Goal: Find specific page/section: Find specific page/section

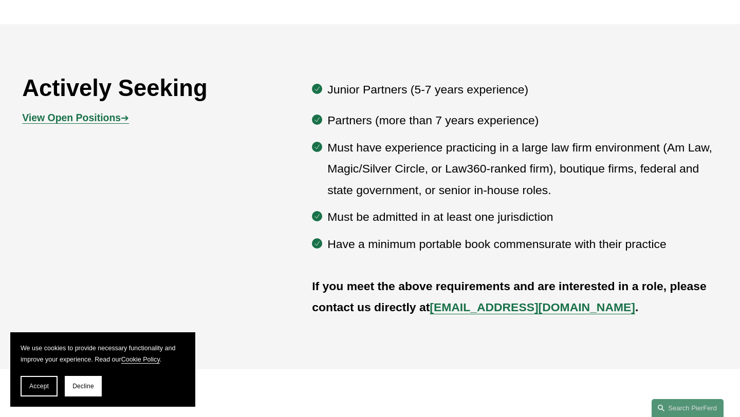
scroll to position [558, 0]
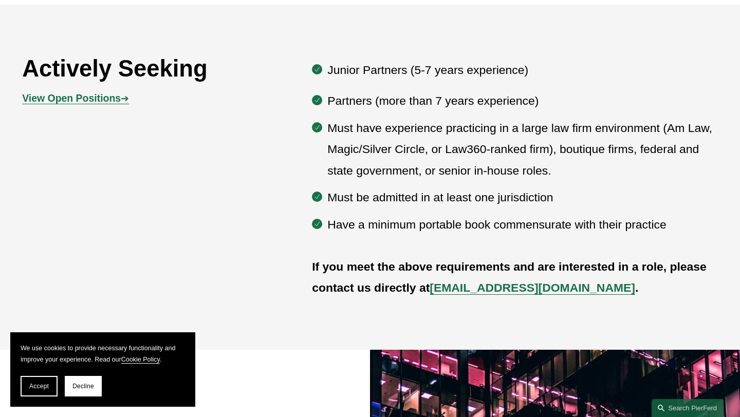
click at [115, 99] on strong "View Open Positions" at bounding box center [71, 97] width 99 height 11
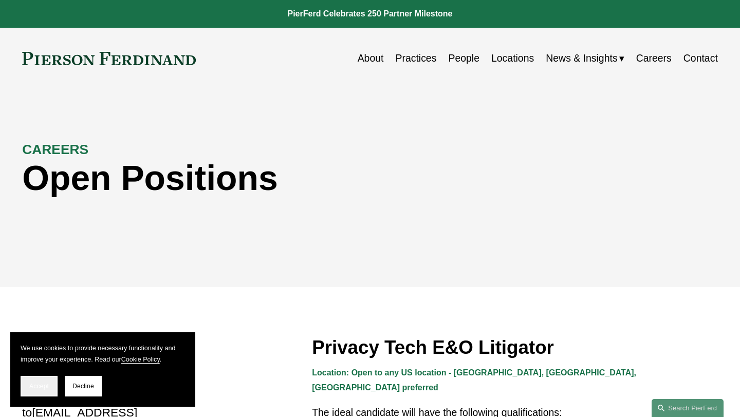
click at [48, 383] on span "Accept" at bounding box center [39, 386] width 20 height 7
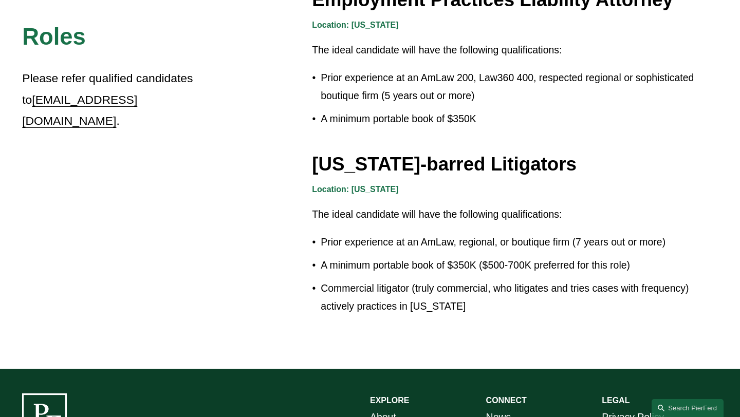
scroll to position [1728, 0]
